Goal: Task Accomplishment & Management: Manage account settings

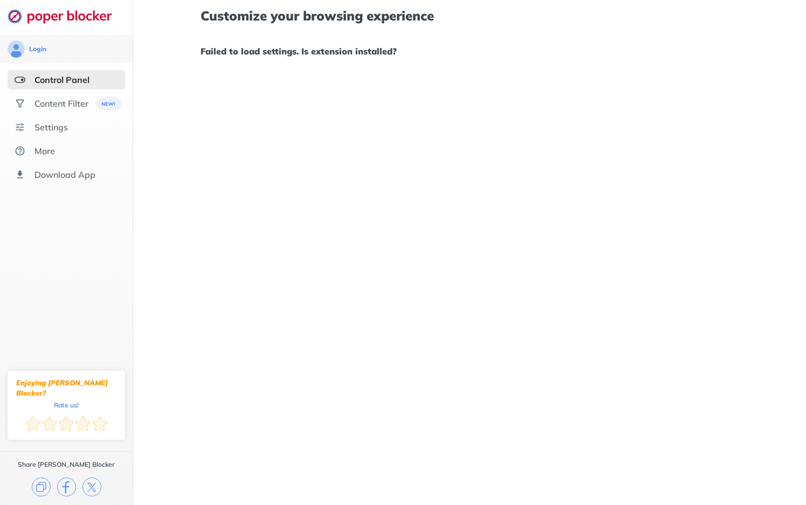
click at [510, 65] on div "Customize your browsing experience Failed to load settings. Is extension instal…" at bounding box center [469, 33] width 538 height 67
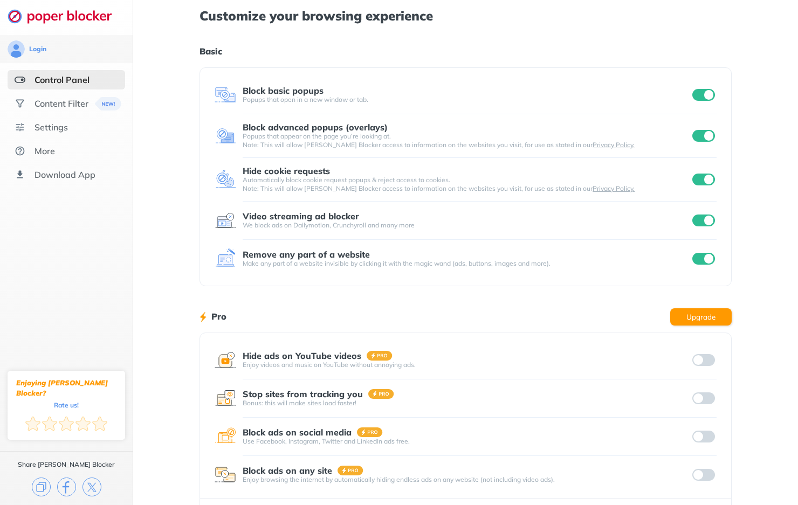
click at [703, 96] on input "checkbox" at bounding box center [703, 95] width 23 height 12
click at [707, 132] on input "checkbox" at bounding box center [703, 136] width 23 height 12
click at [708, 183] on input "checkbox" at bounding box center [703, 180] width 23 height 12
click at [708, 260] on div "Login Control Panel Content Filter Settings More Download App Enjoying Poper Bl…" at bounding box center [399, 278] width 798 height 557
click at [707, 222] on input "checkbox" at bounding box center [703, 221] width 23 height 12
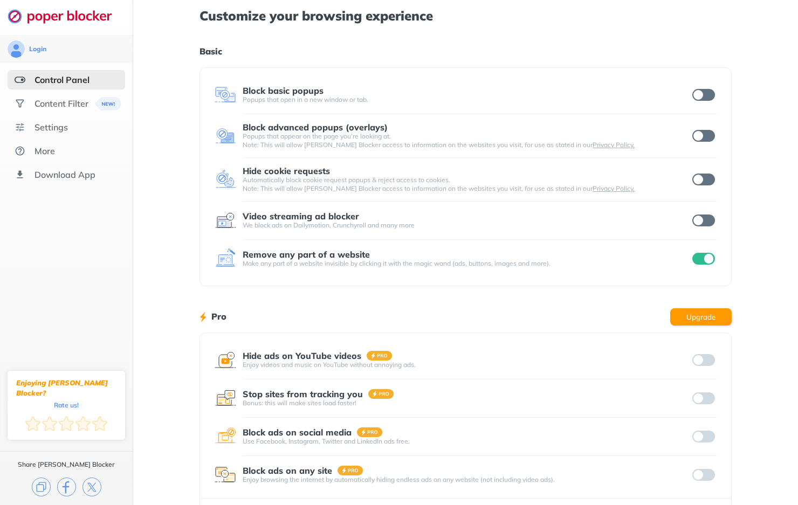
drag, startPoint x: 706, startPoint y: 254, endPoint x: 707, endPoint y: 260, distance: 6.5
click at [706, 254] on input "checkbox" at bounding box center [703, 259] width 23 height 12
